Goal: Navigation & Orientation: Find specific page/section

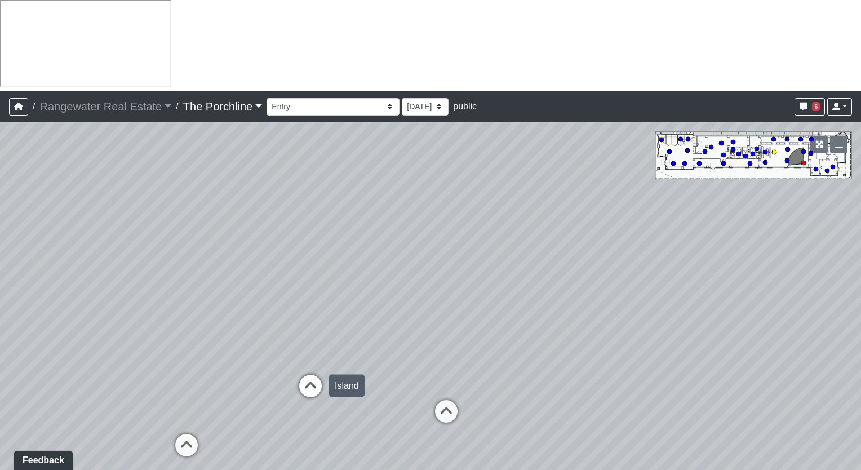
drag, startPoint x: 197, startPoint y: 292, endPoint x: 323, endPoint y: 304, distance: 126.3
drag, startPoint x: 366, startPoint y: 212, endPoint x: 525, endPoint y: 231, distance: 160.5
click at [347, 98] on select "Entry [GEOGRAPHIC_DATA] Kitchen Lounge Lounge Entry Mailroom Entry Seating Cowo…" at bounding box center [333, 106] width 133 height 17
click at [267, 98] on select "Entry [GEOGRAPHIC_DATA] Kitchen Lounge Lounge Entry Mailroom Entry Seating Cowo…" at bounding box center [333, 106] width 133 height 17
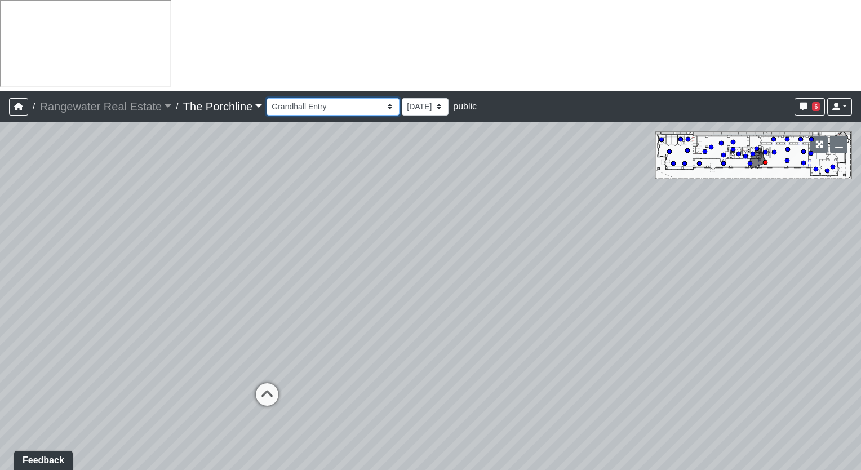
click at [302, 98] on select "Entry [GEOGRAPHIC_DATA] Kitchen Lounge Lounge Entry Mailroom Entry Seating Cowo…" at bounding box center [333, 106] width 133 height 17
click at [267, 98] on select "Entry [GEOGRAPHIC_DATA] Kitchen Lounge Lounge Entry Mailroom Entry Seating Cowo…" at bounding box center [333, 106] width 133 height 17
click at [310, 98] on select "Entry [GEOGRAPHIC_DATA] Kitchen Lounge Lounge Entry Mailroom Entry Seating Cowo…" at bounding box center [333, 106] width 133 height 17
click at [267, 98] on select "Entry [GEOGRAPHIC_DATA] Kitchen Lounge Lounge Entry Mailroom Entry Seating Cowo…" at bounding box center [333, 106] width 133 height 17
click at [433, 330] on icon at bounding box center [442, 347] width 34 height 34
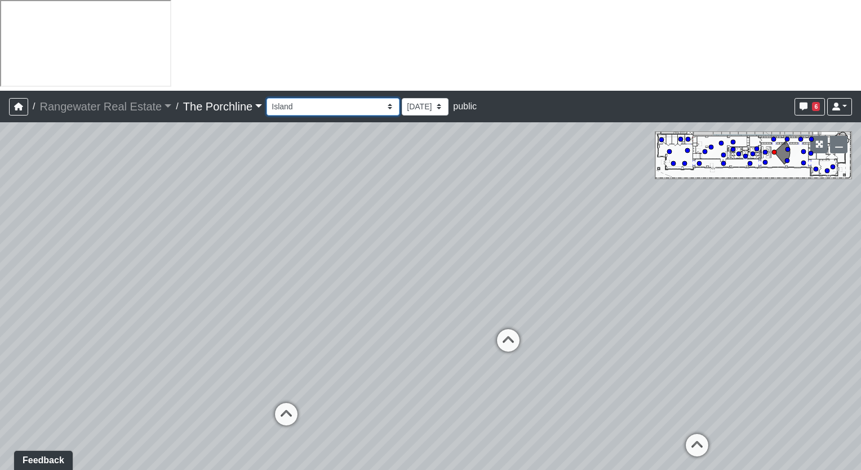
click at [301, 98] on select "Entry [GEOGRAPHIC_DATA] Kitchen Lounge Lounge Entry Mailroom Entry Seating Cowo…" at bounding box center [333, 106] width 133 height 17
click at [267, 98] on select "Entry [GEOGRAPHIC_DATA] Kitchen Lounge Lounge Entry Mailroom Entry Seating Cowo…" at bounding box center [333, 106] width 133 height 17
click at [284, 98] on select "Entry [GEOGRAPHIC_DATA] Kitchen Lounge Lounge Entry Mailroom Entry Seating Cowo…" at bounding box center [333, 106] width 133 height 17
click at [267, 98] on select "Entry [GEOGRAPHIC_DATA] Kitchen Lounge Lounge Entry Mailroom Entry Seating Cowo…" at bounding box center [333, 106] width 133 height 17
click at [295, 98] on select "Entry [GEOGRAPHIC_DATA] Kitchen Lounge Lounge Entry Mailroom Entry Seating Cowo…" at bounding box center [333, 106] width 133 height 17
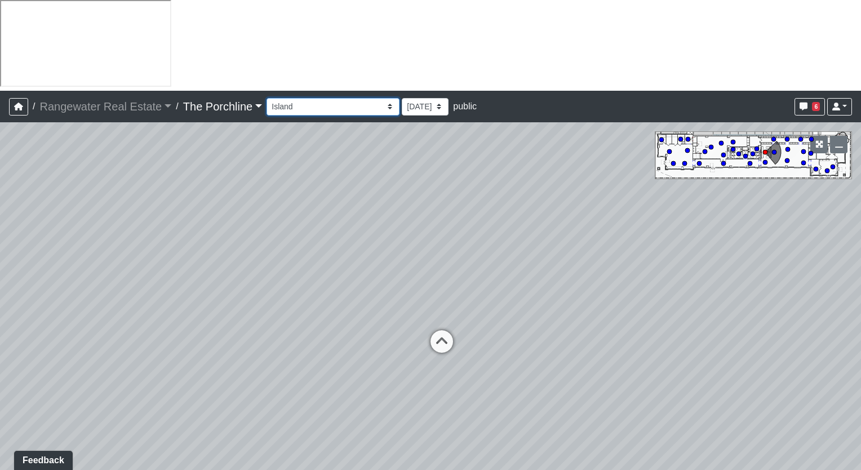
click at [267, 98] on select "Entry [GEOGRAPHIC_DATA] Kitchen Lounge Lounge Entry Mailroom Entry Seating Cowo…" at bounding box center [333, 106] width 133 height 17
click at [339, 98] on select "Entry [GEOGRAPHIC_DATA] Kitchen Lounge Lounge Entry Mailroom Entry Seating Cowo…" at bounding box center [333, 106] width 133 height 17
click at [267, 98] on select "Entry [GEOGRAPHIC_DATA] Kitchen Lounge Lounge Entry Mailroom Entry Seating Cowo…" at bounding box center [333, 106] width 133 height 17
click at [286, 98] on select "Entry [GEOGRAPHIC_DATA] Kitchen Lounge Lounge Entry Mailroom Entry Seating Cowo…" at bounding box center [333, 106] width 133 height 17
click at [267, 98] on select "Entry [GEOGRAPHIC_DATA] Kitchen Lounge Lounge Entry Mailroom Entry Seating Cowo…" at bounding box center [333, 106] width 133 height 17
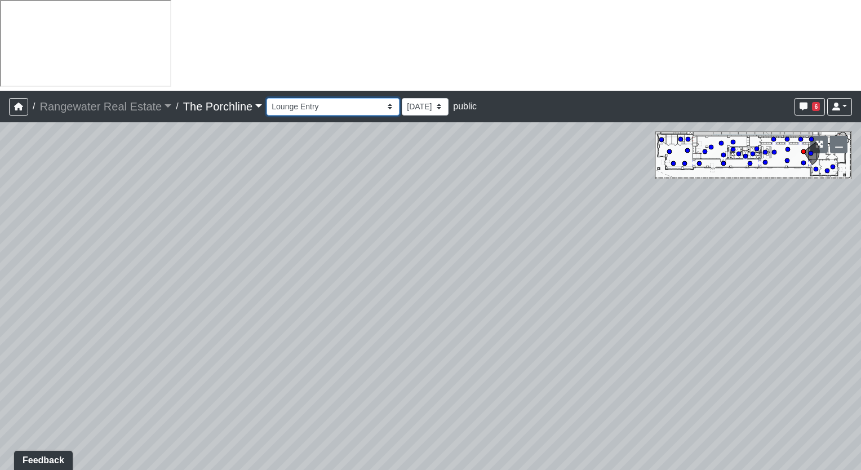
click at [326, 98] on select "Entry [GEOGRAPHIC_DATA] Kitchen Lounge Lounge Entry Mailroom Entry Seating Cowo…" at bounding box center [333, 106] width 133 height 17
click at [267, 98] on select "Entry [GEOGRAPHIC_DATA] Kitchen Lounge Lounge Entry Mailroom Entry Seating Cowo…" at bounding box center [333, 106] width 133 height 17
click at [335, 96] on div "Entry [GEOGRAPHIC_DATA] Kitchen Lounge Lounge Entry Mailroom Entry Seating Cowo…" at bounding box center [559, 107] width 585 height 22
click at [332, 98] on select "Entry [GEOGRAPHIC_DATA] Kitchen Lounge Lounge Entry Mailroom Entry Seating Cowo…" at bounding box center [333, 106] width 133 height 17
click at [267, 98] on select "Entry [GEOGRAPHIC_DATA] Kitchen Lounge Lounge Entry Mailroom Entry Seating Cowo…" at bounding box center [333, 106] width 133 height 17
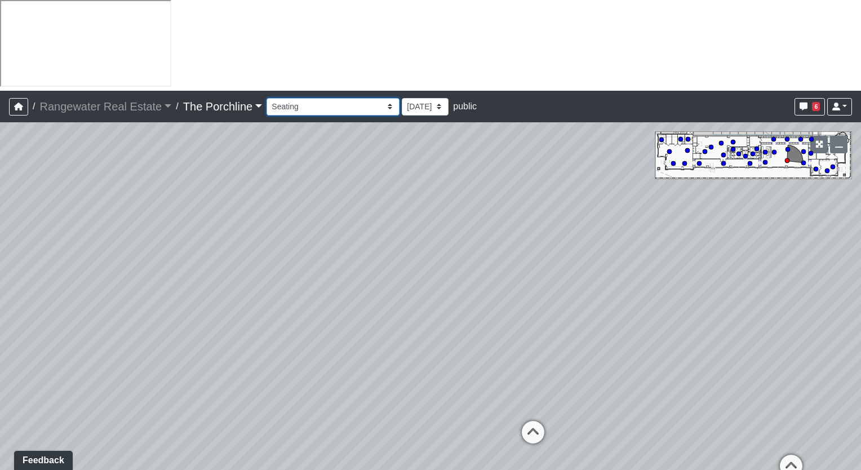
click at [281, 98] on select "Entry [GEOGRAPHIC_DATA] Kitchen Lounge Lounge Entry Mailroom Entry Seating Cowo…" at bounding box center [333, 106] width 133 height 17
click at [267, 98] on select "Entry [GEOGRAPHIC_DATA] Kitchen Lounge Lounge Entry Mailroom Entry Seating Cowo…" at bounding box center [333, 106] width 133 height 17
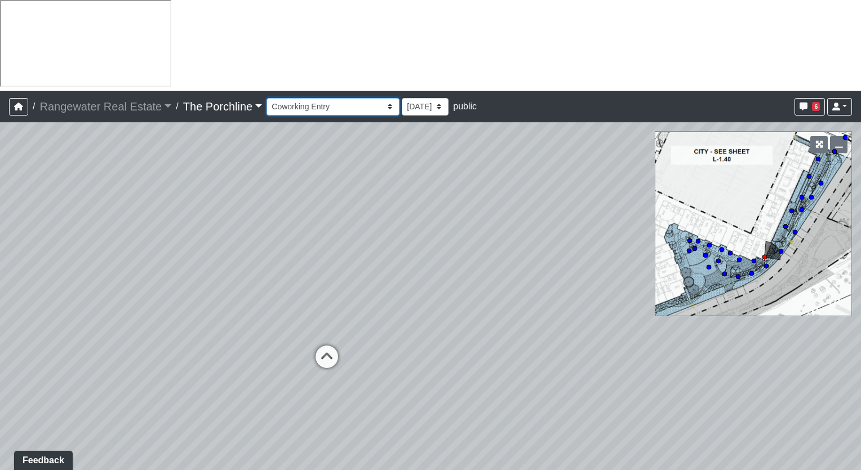
click at [321, 98] on select "Entry [GEOGRAPHIC_DATA] Kitchen Lounge Lounge Entry Mailroom Entry Seating Cowo…" at bounding box center [333, 106] width 133 height 17
click at [267, 98] on select "Entry [GEOGRAPHIC_DATA] Kitchen Lounge Lounge Entry Mailroom Entry Seating Cowo…" at bounding box center [333, 106] width 133 height 17
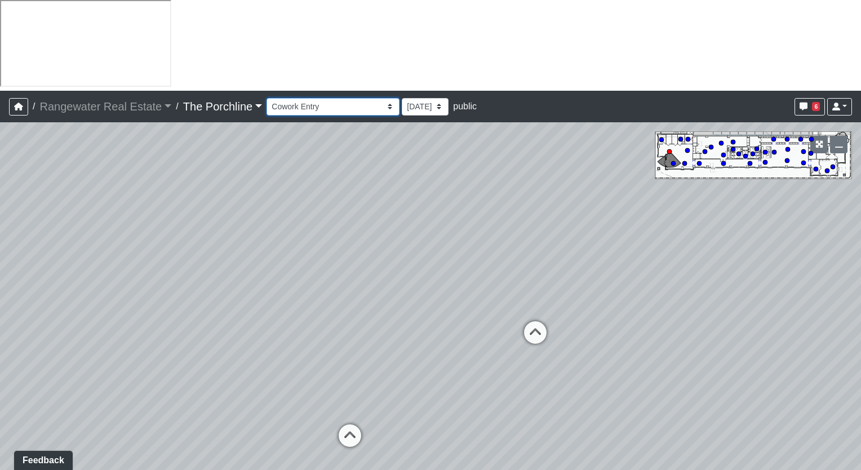
click at [305, 98] on select "Entry [GEOGRAPHIC_DATA] Kitchen Lounge Lounge Entry Mailroom Entry Seating Cowo…" at bounding box center [333, 106] width 133 height 17
click at [267, 98] on select "Entry [GEOGRAPHIC_DATA] Kitchen Lounge Lounge Entry Mailroom Entry Seating Cowo…" at bounding box center [333, 106] width 133 height 17
click at [300, 98] on select "Entry [GEOGRAPHIC_DATA] Kitchen Lounge Lounge Entry Mailroom Entry Seating Cowo…" at bounding box center [333, 106] width 133 height 17
click at [267, 98] on select "Entry [GEOGRAPHIC_DATA] Kitchen Lounge Lounge Entry Mailroom Entry Seating Cowo…" at bounding box center [333, 106] width 133 height 17
drag, startPoint x: 323, startPoint y: 14, endPoint x: 323, endPoint y: 20, distance: 6.2
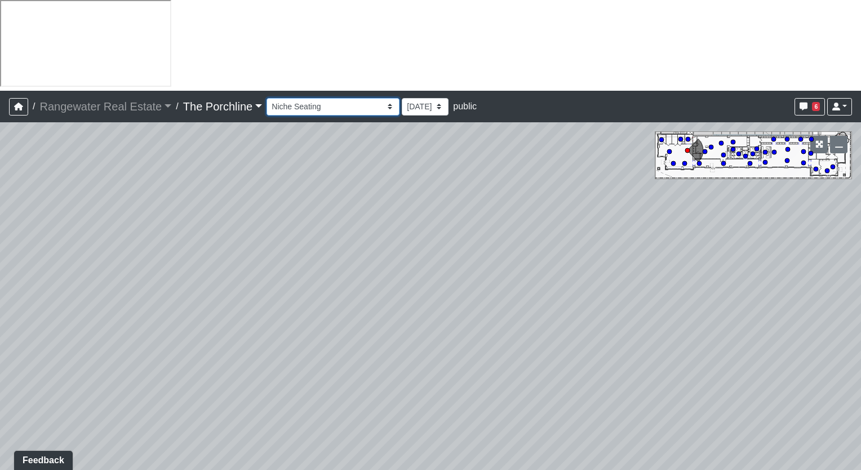
click at [323, 98] on select "Entry [GEOGRAPHIC_DATA] Kitchen Lounge Lounge Entry Mailroom Entry Seating Cowo…" at bounding box center [333, 106] width 133 height 17
click at [267, 98] on select "Entry [GEOGRAPHIC_DATA] Kitchen Lounge Lounge Entry Mailroom Entry Seating Cowo…" at bounding box center [333, 106] width 133 height 17
click at [324, 98] on select "Entry [GEOGRAPHIC_DATA] Kitchen Lounge Lounge Entry Mailroom Entry Seating Cowo…" at bounding box center [333, 106] width 133 height 17
click at [267, 98] on select "Entry [GEOGRAPHIC_DATA] Kitchen Lounge Lounge Entry Mailroom Entry Seating Cowo…" at bounding box center [333, 106] width 133 height 17
click at [291, 98] on select "Entry [GEOGRAPHIC_DATA] Kitchen Lounge Lounge Entry Mailroom Entry Seating Cowo…" at bounding box center [333, 106] width 133 height 17
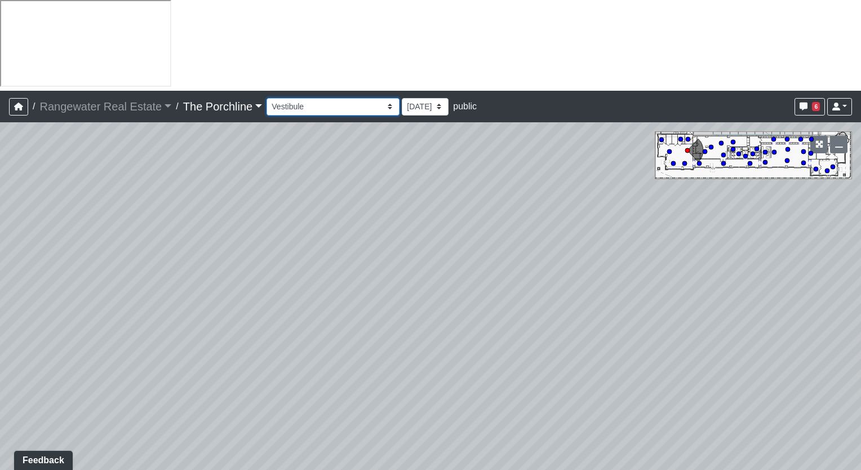
click at [267, 98] on select "Entry [GEOGRAPHIC_DATA] Kitchen Lounge Lounge Entry Mailroom Entry Seating Cowo…" at bounding box center [333, 106] width 133 height 17
click at [329, 98] on select "Entry [GEOGRAPHIC_DATA] Kitchen Lounge Lounge Entry Mailroom Entry Seating Cowo…" at bounding box center [333, 106] width 133 height 17
click at [267, 98] on select "Entry [GEOGRAPHIC_DATA] Kitchen Lounge Lounge Entry Mailroom Entry Seating Cowo…" at bounding box center [333, 106] width 133 height 17
click at [326, 98] on select "Entry [GEOGRAPHIC_DATA] Kitchen Lounge Lounge Entry Mailroom Entry Seating Cowo…" at bounding box center [333, 106] width 133 height 17
click at [267, 98] on select "Entry [GEOGRAPHIC_DATA] Kitchen Lounge Lounge Entry Mailroom Entry Seating Cowo…" at bounding box center [333, 106] width 133 height 17
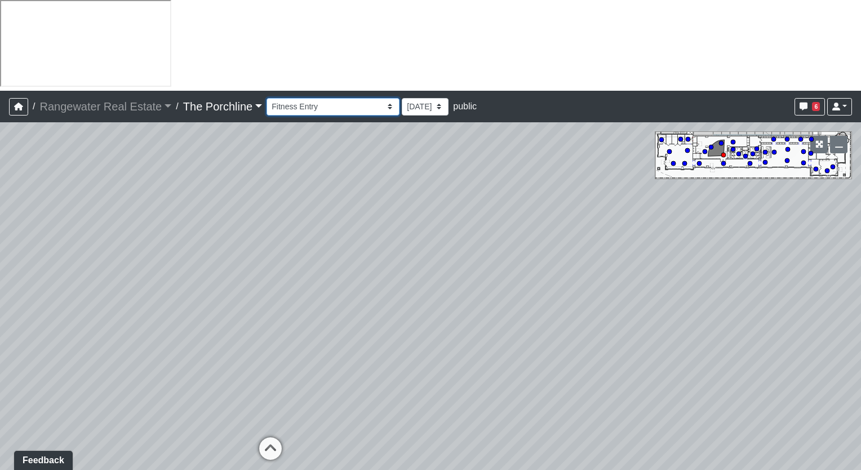
click at [312, 98] on select "Entry [GEOGRAPHIC_DATA] Kitchen Lounge Lounge Entry Mailroom Entry Seating Cowo…" at bounding box center [333, 106] width 133 height 17
click at [267, 98] on select "Entry [GEOGRAPHIC_DATA] Kitchen Lounge Lounge Entry Mailroom Entry Seating Cowo…" at bounding box center [333, 106] width 133 height 17
click at [303, 98] on select "Entry [GEOGRAPHIC_DATA] Kitchen Lounge Lounge Entry Mailroom Entry Seating Cowo…" at bounding box center [333, 106] width 133 height 17
click at [267, 98] on select "Entry [GEOGRAPHIC_DATA] Kitchen Lounge Lounge Entry Mailroom Entry Seating Cowo…" at bounding box center [333, 106] width 133 height 17
click at [296, 98] on select "Entry [GEOGRAPHIC_DATA] Kitchen Lounge Lounge Entry Mailroom Entry Seating Cowo…" at bounding box center [333, 106] width 133 height 17
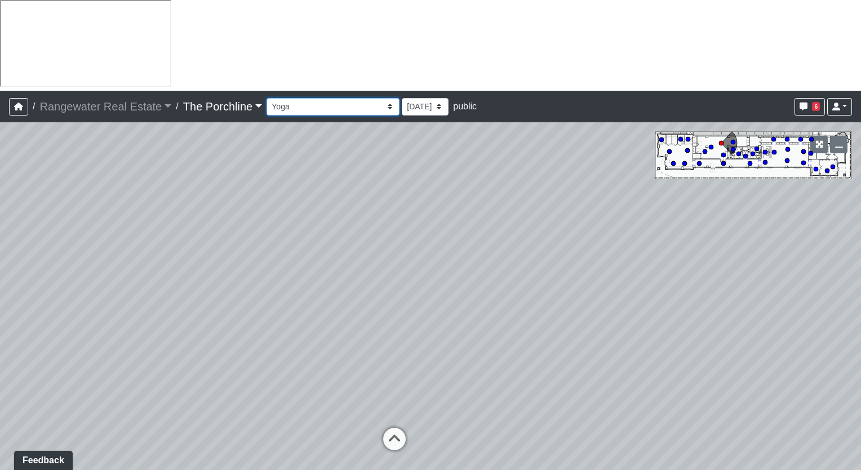
click at [267, 98] on select "Entry [GEOGRAPHIC_DATA] Kitchen Lounge Lounge Entry Mailroom Entry Seating Cowo…" at bounding box center [333, 106] width 133 height 17
click at [295, 98] on select "Entry [GEOGRAPHIC_DATA] Kitchen Lounge Lounge Entry Mailroom Entry Seating Cowo…" at bounding box center [333, 106] width 133 height 17
click at [267, 98] on select "Entry [GEOGRAPHIC_DATA] Kitchen Lounge Lounge Entry Mailroom Entry Seating Cowo…" at bounding box center [333, 106] width 133 height 17
click at [319, 98] on select "Entry [GEOGRAPHIC_DATA] Kitchen Lounge Lounge Entry Mailroom Entry Seating Cowo…" at bounding box center [333, 106] width 133 height 17
click at [267, 98] on select "Entry [GEOGRAPHIC_DATA] Kitchen Lounge Lounge Entry Mailroom Entry Seating Cowo…" at bounding box center [333, 106] width 133 height 17
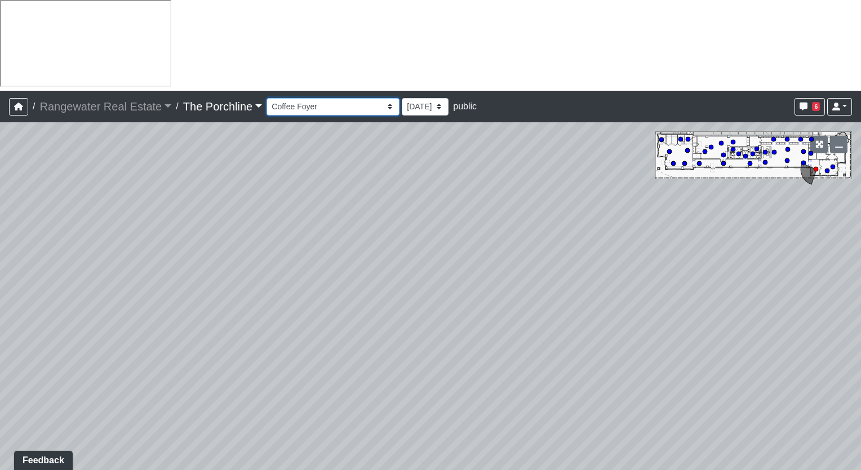
drag, startPoint x: 310, startPoint y: 19, endPoint x: 309, endPoint y: 26, distance: 7.5
click at [310, 98] on select "Entry [GEOGRAPHIC_DATA] Kitchen Lounge Lounge Entry Mailroom Entry Seating Cowo…" at bounding box center [333, 106] width 133 height 17
click at [267, 98] on select "Entry [GEOGRAPHIC_DATA] Kitchen Lounge Lounge Entry Mailroom Entry Seating Cowo…" at bounding box center [333, 106] width 133 height 17
click at [304, 98] on select "Entry [GEOGRAPHIC_DATA] Kitchen Lounge Lounge Entry Mailroom Entry Seating Cowo…" at bounding box center [333, 106] width 133 height 17
click at [267, 98] on select "Entry [GEOGRAPHIC_DATA] Kitchen Lounge Lounge Entry Mailroom Entry Seating Cowo…" at bounding box center [333, 106] width 133 height 17
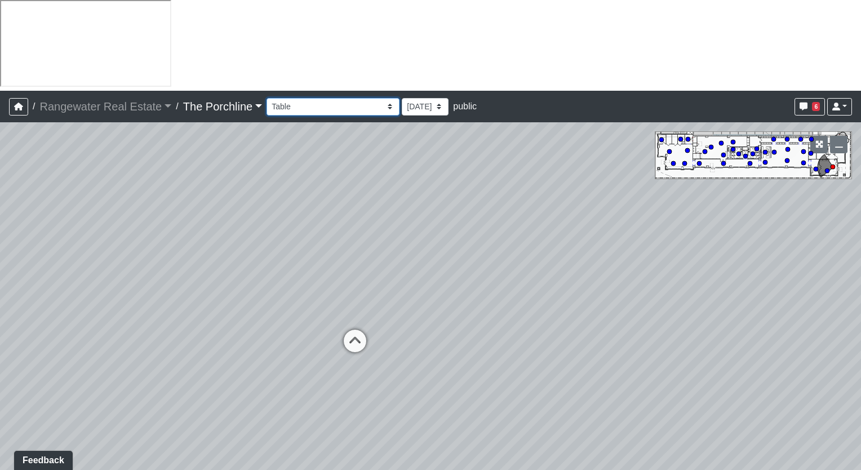
click at [291, 98] on select "Entry [GEOGRAPHIC_DATA] Kitchen Lounge Lounge Entry Mailroom Entry Seating Cowo…" at bounding box center [333, 106] width 133 height 17
click at [267, 98] on select "Entry [GEOGRAPHIC_DATA] Kitchen Lounge Lounge Entry Mailroom Entry Seating Cowo…" at bounding box center [333, 106] width 133 height 17
click at [291, 98] on select "Entry [GEOGRAPHIC_DATA] Kitchen Lounge Lounge Entry Mailroom Entry Seating Cowo…" at bounding box center [333, 106] width 133 height 17
click at [267, 98] on select "Entry [GEOGRAPHIC_DATA] Kitchen Lounge Lounge Entry Mailroom Entry Seating Cowo…" at bounding box center [333, 106] width 133 height 17
click at [289, 98] on select "Entry [GEOGRAPHIC_DATA] Kitchen Lounge Lounge Entry Mailroom Entry Seating Cowo…" at bounding box center [333, 106] width 133 height 17
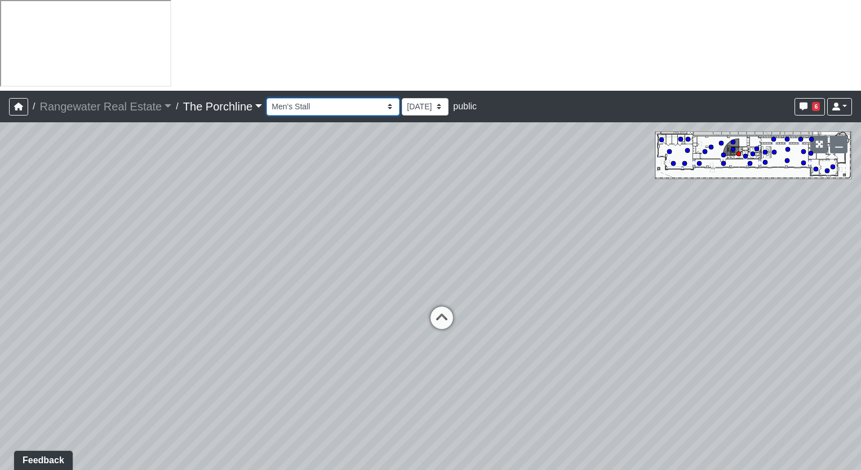
click at [267, 98] on select "Entry [GEOGRAPHIC_DATA] Kitchen Lounge Lounge Entry Mailroom Entry Seating Cowo…" at bounding box center [333, 106] width 133 height 17
click at [283, 98] on select "Entry [GEOGRAPHIC_DATA] Kitchen Lounge Lounge Entry Mailroom Entry Seating Cowo…" at bounding box center [333, 106] width 133 height 17
click at [267, 98] on select "Entry [GEOGRAPHIC_DATA] Kitchen Lounge Lounge Entry Mailroom Entry Seating Cowo…" at bounding box center [333, 106] width 133 height 17
click at [301, 98] on select "Entry [GEOGRAPHIC_DATA] Kitchen Lounge Lounge Entry Mailroom Entry Seating Cowo…" at bounding box center [333, 106] width 133 height 17
click at [267, 98] on select "Entry [GEOGRAPHIC_DATA] Kitchen Lounge Lounge Entry Mailroom Entry Seating Cowo…" at bounding box center [333, 106] width 133 height 17
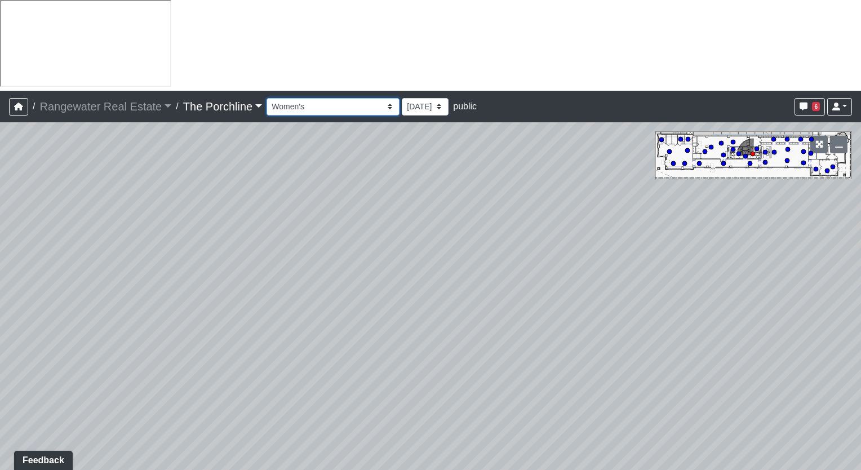
click at [300, 98] on select "Entry [GEOGRAPHIC_DATA] Kitchen Lounge Lounge Entry Mailroom Entry Seating Cowo…" at bounding box center [333, 106] width 133 height 17
click at [267, 98] on select "Entry [GEOGRAPHIC_DATA] Kitchen Lounge Lounge Entry Mailroom Entry Seating Cowo…" at bounding box center [333, 106] width 133 height 17
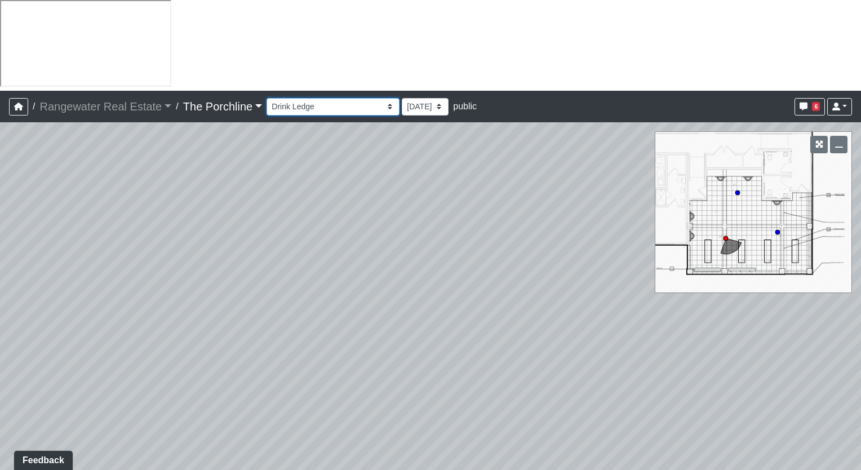
click at [291, 98] on select "Entry [GEOGRAPHIC_DATA] Kitchen Lounge Lounge Entry Mailroom Entry Seating Cowo…" at bounding box center [333, 106] width 133 height 17
click at [267, 98] on select "Entry [GEOGRAPHIC_DATA] Kitchen Lounge Lounge Entry Mailroom Entry Seating Cowo…" at bounding box center [333, 106] width 133 height 17
click at [314, 98] on select "Entry [GEOGRAPHIC_DATA] Kitchen Lounge Lounge Entry Mailroom Entry Seating Cowo…" at bounding box center [333, 106] width 133 height 17
click at [267, 98] on select "Entry [GEOGRAPHIC_DATA] Kitchen Lounge Lounge Entry Mailroom Entry Seating Cowo…" at bounding box center [333, 106] width 133 height 17
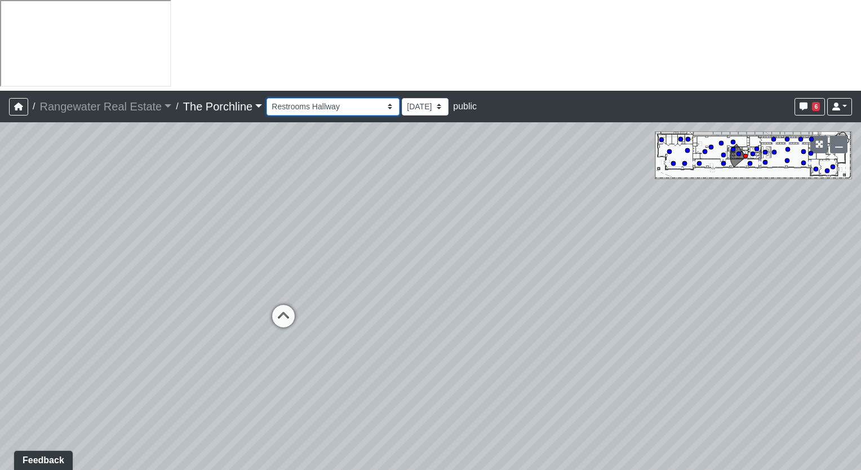
click at [312, 98] on select "Entry [GEOGRAPHIC_DATA] Kitchen Lounge Lounge Entry Mailroom Entry Seating Cowo…" at bounding box center [333, 106] width 133 height 17
click at [267, 98] on select "Entry [GEOGRAPHIC_DATA] Kitchen Lounge Lounge Entry Mailroom Entry Seating Cowo…" at bounding box center [333, 106] width 133 height 17
select select "9jQNpaBoD7TiY3Co7rAN5H"
